Goal: Task Accomplishment & Management: Complete application form

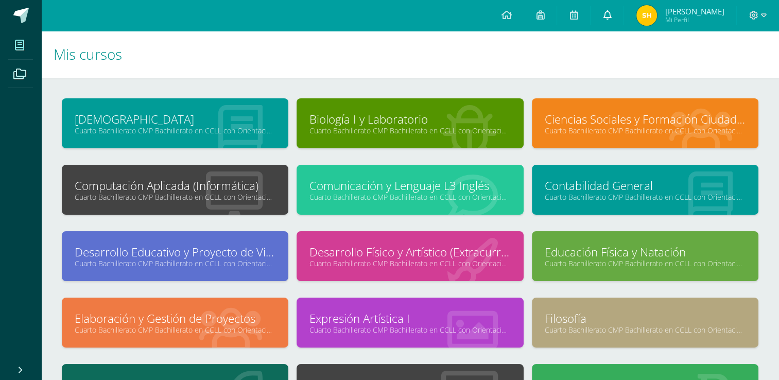
click at [624, 14] on link at bounding box center [607, 15] width 33 height 31
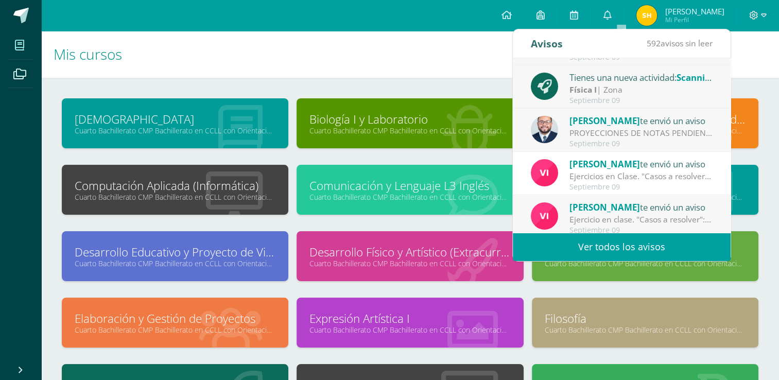
scroll to position [171, 0]
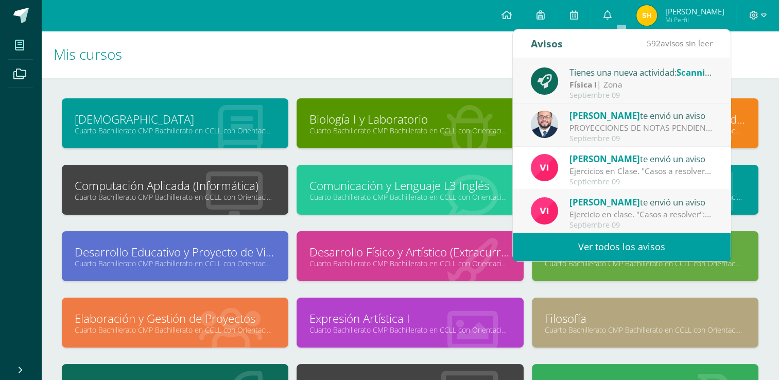
click at [666, 240] on link "Ver todos los avisos" at bounding box center [622, 247] width 218 height 28
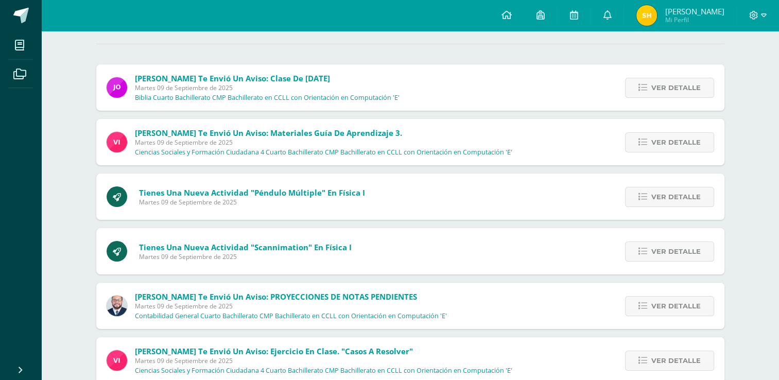
scroll to position [45, 0]
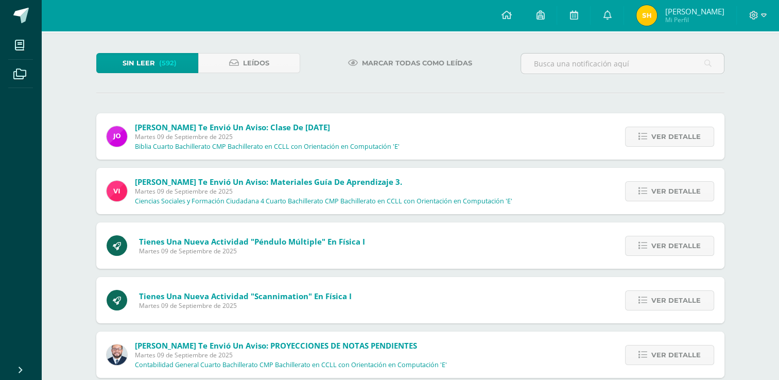
click at [257, 73] on div "Sin leer (592) Leídos" at bounding box center [198, 68] width 212 height 30
click at [253, 65] on span "Leídos" at bounding box center [256, 63] width 26 height 19
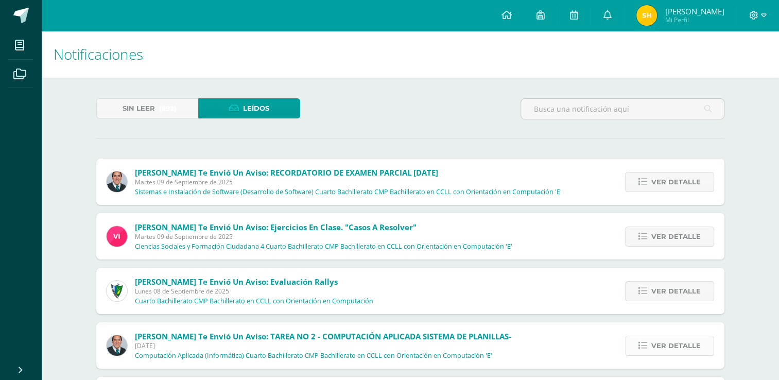
click at [688, 337] on span "Ver detalle" at bounding box center [675, 345] width 49 height 19
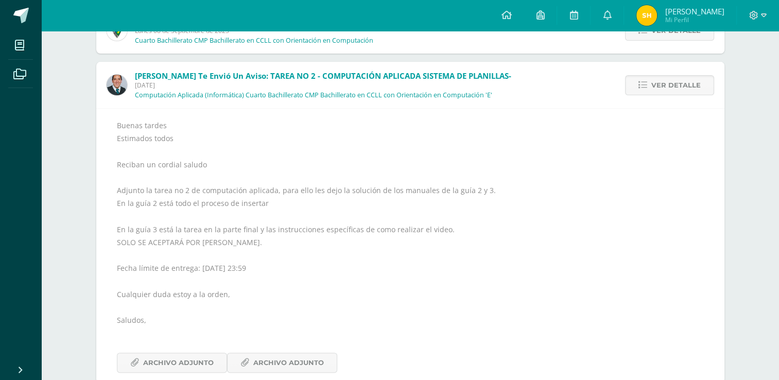
scroll to position [281, 0]
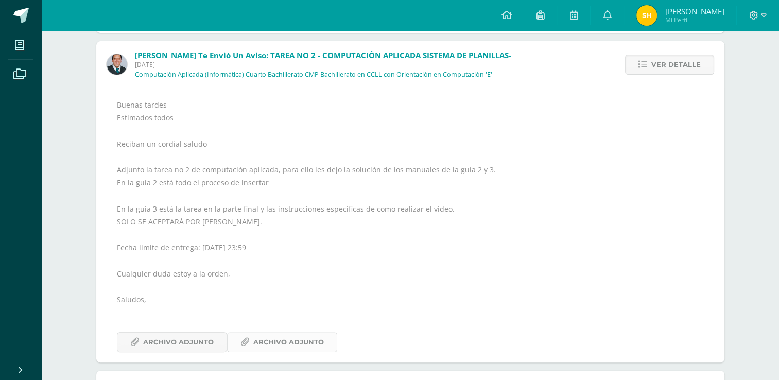
click at [318, 348] on span "Archivo Adjunto" at bounding box center [288, 342] width 71 height 19
click at [197, 334] on span "Archivo Adjunto" at bounding box center [178, 342] width 71 height 19
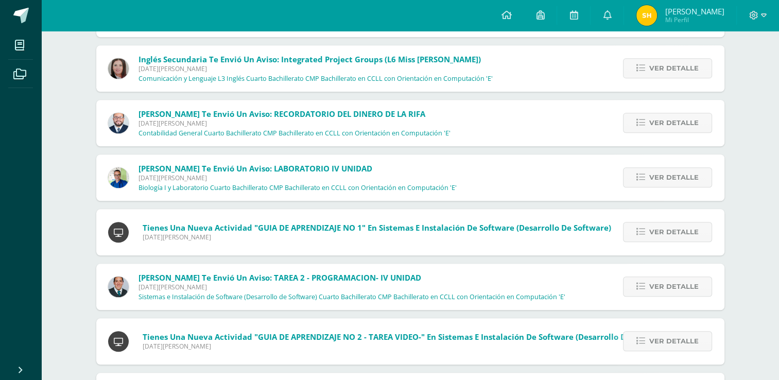
scroll to position [955, 0]
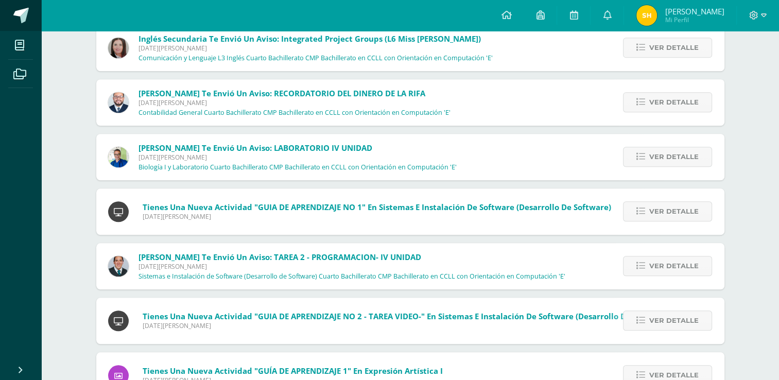
click at [28, 13] on span at bounding box center [20, 15] width 15 height 15
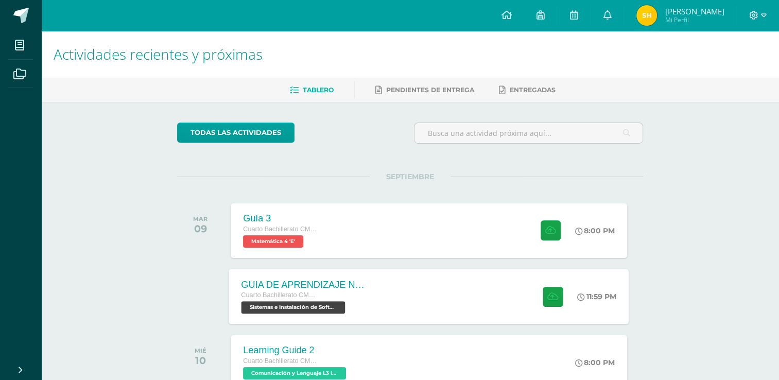
click at [379, 303] on div "GUIA DE APRENDIZAJE NO 3 / EJERCICIOS DE CICLOS EN PDF Cuarto Bachillerato CMP …" at bounding box center [429, 296] width 400 height 55
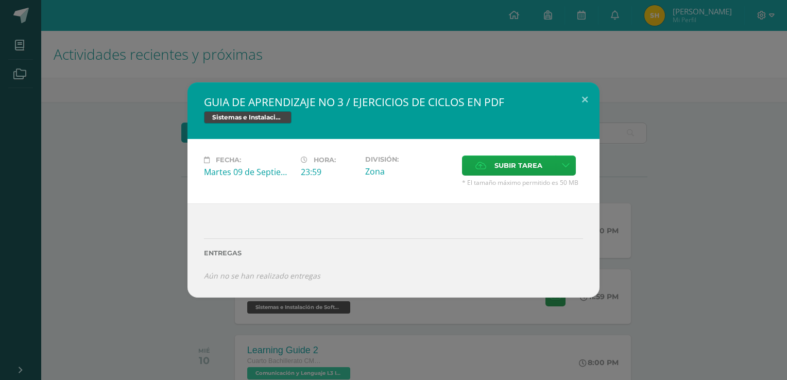
click at [152, 125] on div "GUIA DE APRENDIZAJE NO 3 / EJERCICIOS DE CICLOS EN PDF Sistemas e Instalación d…" at bounding box center [393, 189] width 778 height 215
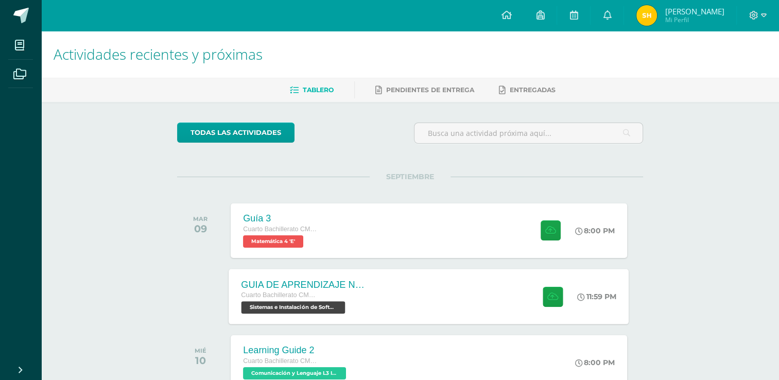
click at [356, 291] on div "Cuarto Bachillerato CMP Bachillerato en CCLL con Orientación en Computación" at bounding box center [303, 295] width 125 height 11
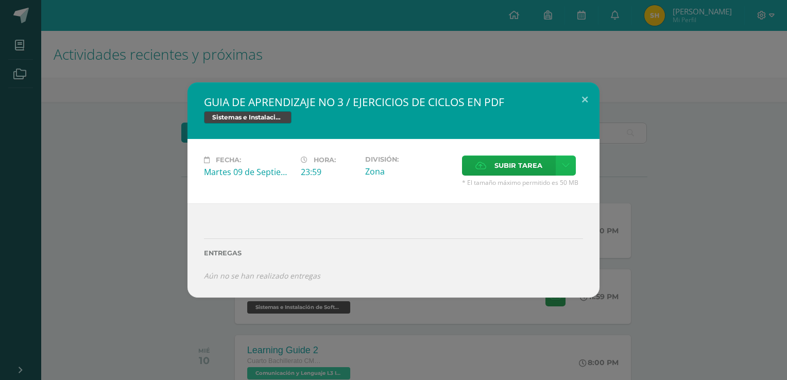
click at [562, 166] on icon at bounding box center [566, 165] width 8 height 9
click at [525, 168] on span "Subir tarea" at bounding box center [518, 165] width 48 height 19
click at [0, 0] on input "Subir tarea" at bounding box center [0, 0] width 0 height 0
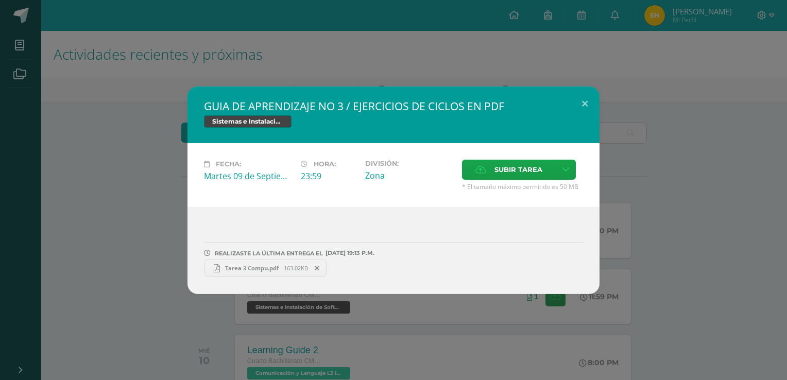
click at [106, 110] on div "GUIA DE APRENDIZAJE NO 3 / EJERCICIOS DE CICLOS EN PDF Sistemas e Instalación d…" at bounding box center [393, 189] width 778 height 207
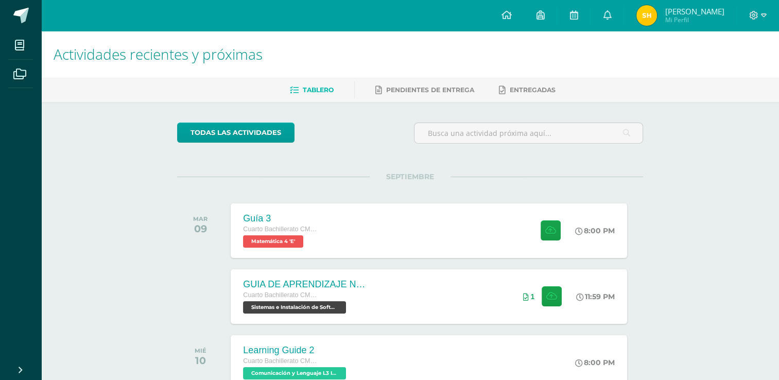
scroll to position [272, 0]
